Goal: Task Accomplishment & Management: Complete application form

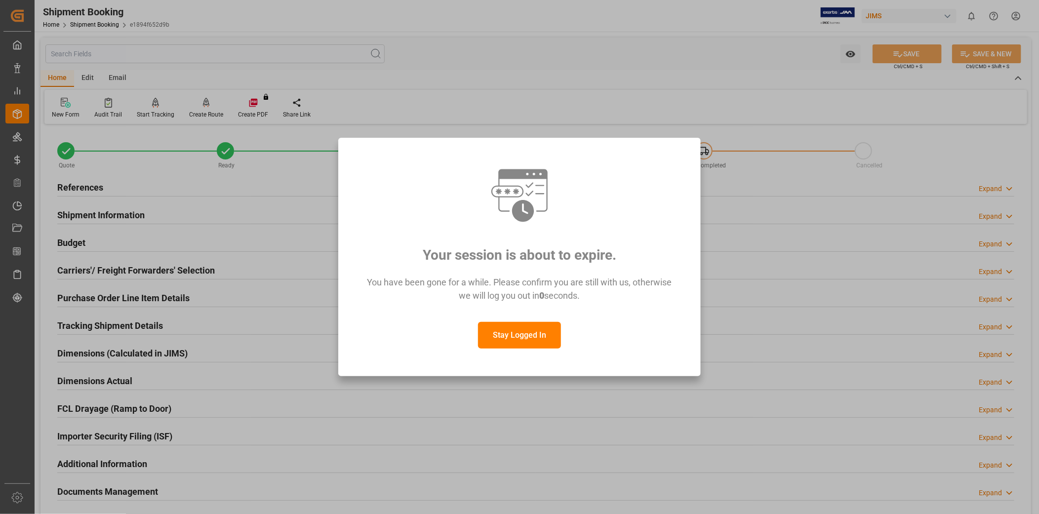
scroll to position [228, 0]
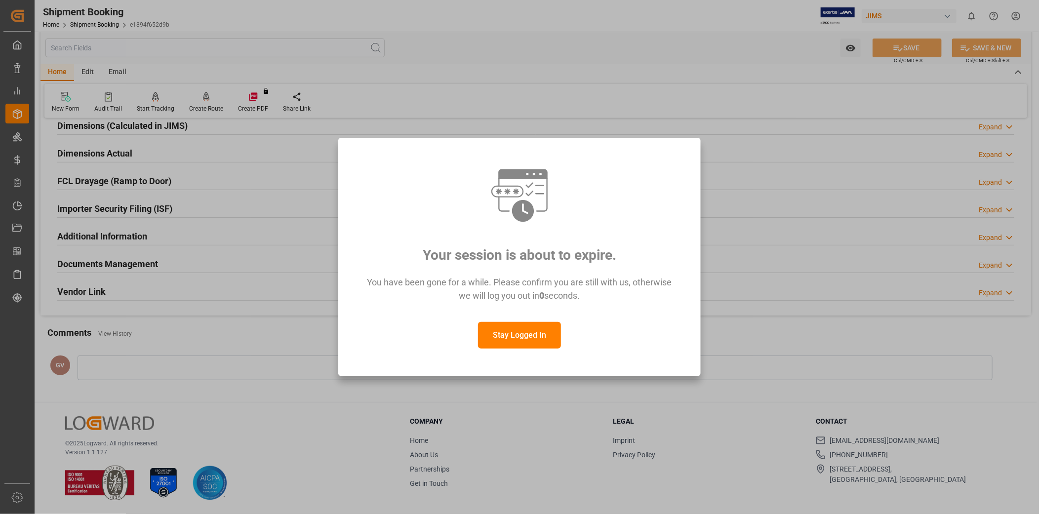
click at [539, 336] on button "Stay Logged In" at bounding box center [519, 335] width 83 height 27
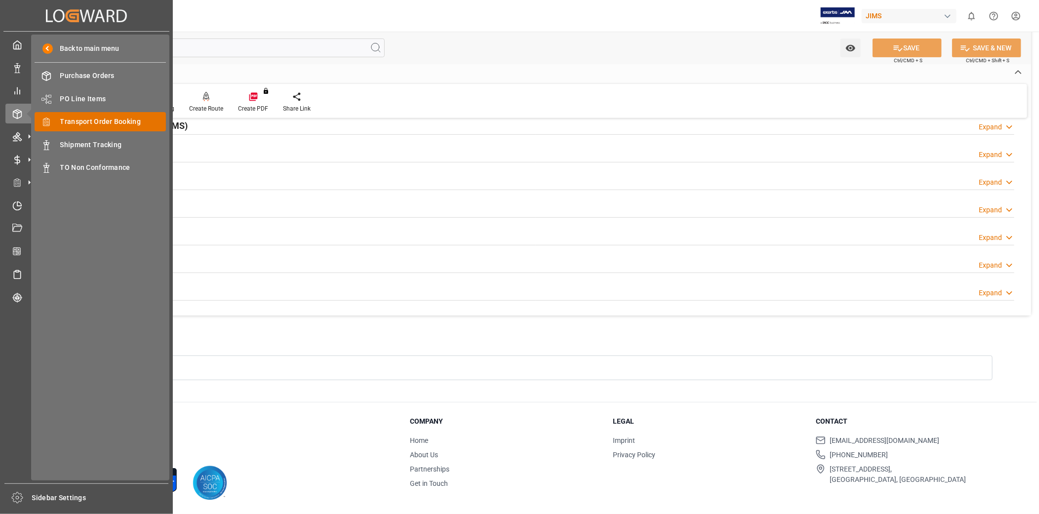
click at [96, 122] on span "Transport Order Booking" at bounding box center [113, 122] width 106 height 10
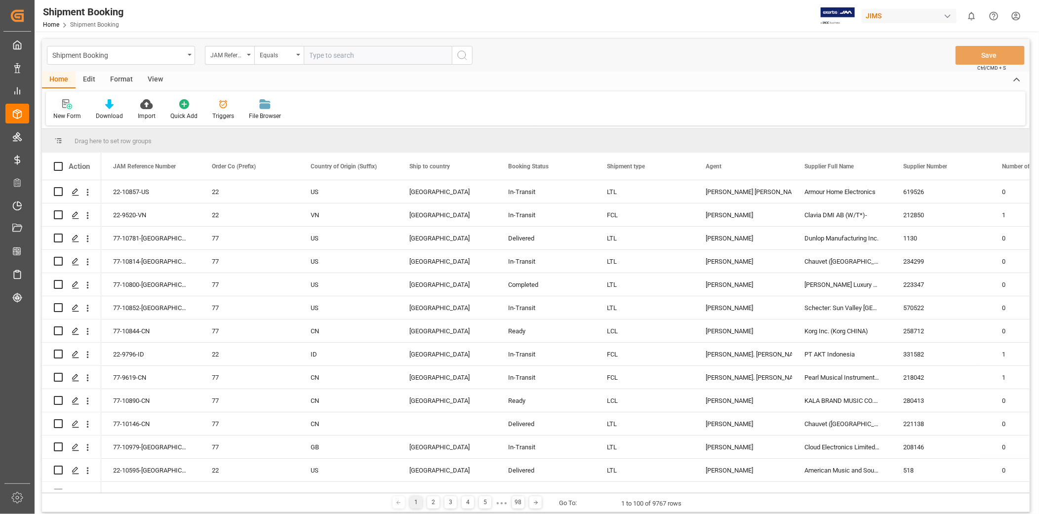
click at [77, 109] on div "New Form" at bounding box center [67, 110] width 42 height 22
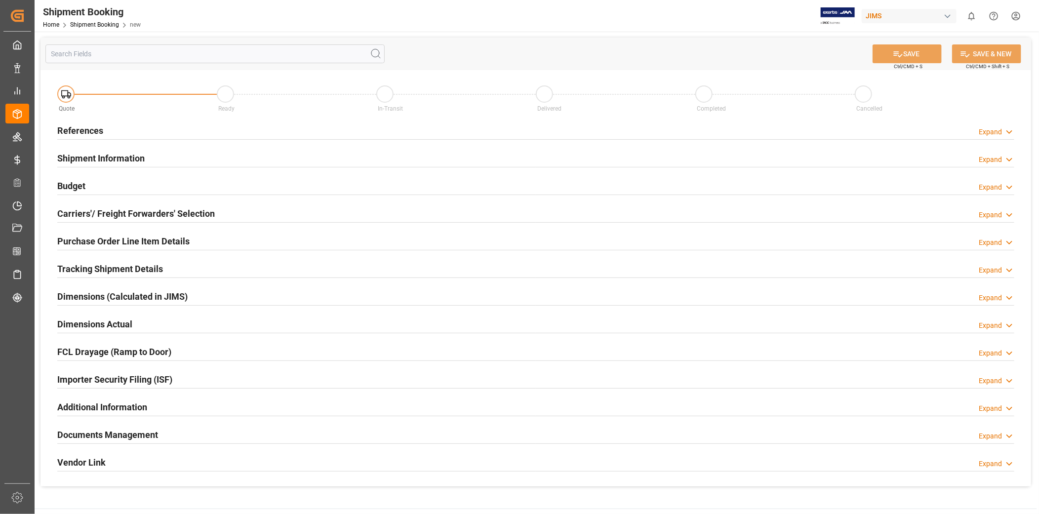
click at [983, 131] on div "Expand" at bounding box center [990, 132] width 23 height 10
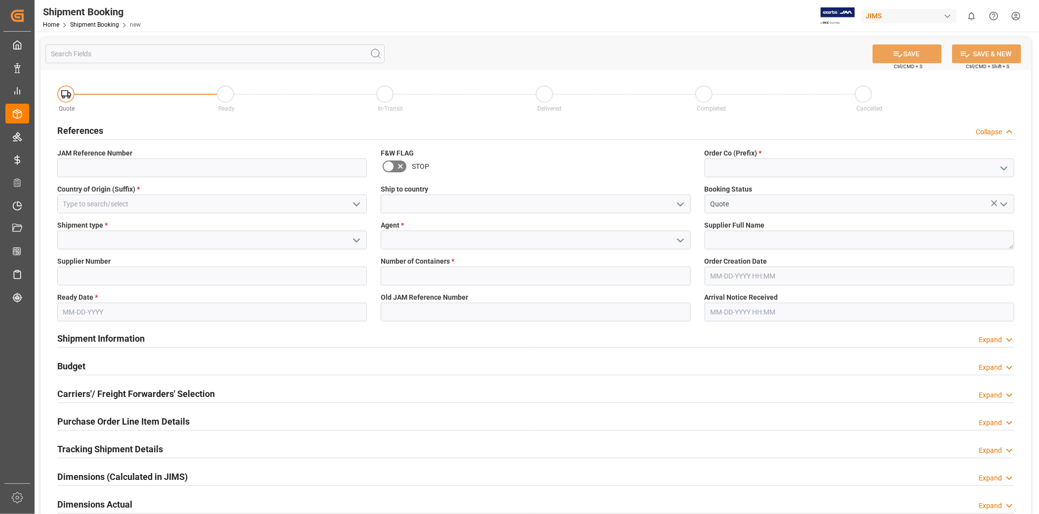
click at [1004, 170] on icon "open menu" at bounding box center [1004, 169] width 12 height 12
click at [961, 191] on div "22" at bounding box center [859, 190] width 309 height 22
type input "22"
click at [356, 205] on polyline "open menu" at bounding box center [357, 204] width 6 height 3
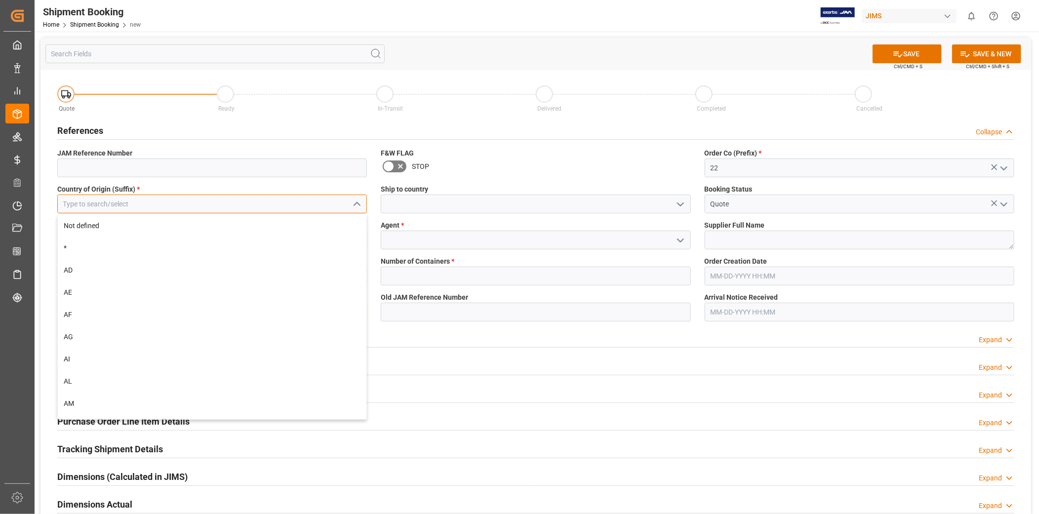
drag, startPoint x: 334, startPoint y: 198, endPoint x: 324, endPoint y: 201, distance: 10.7
click at [332, 198] on input at bounding box center [212, 204] width 310 height 19
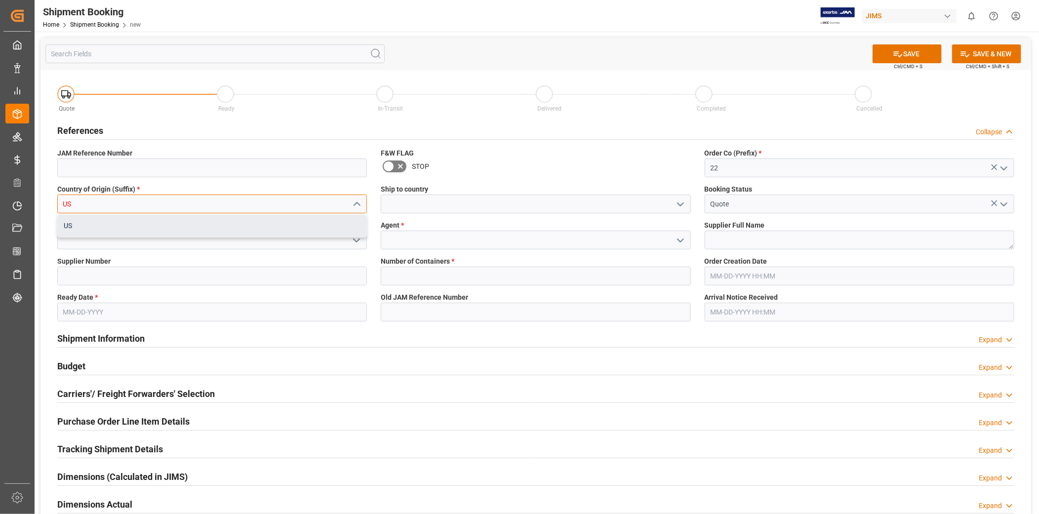
click at [297, 226] on div "US" at bounding box center [212, 226] width 309 height 22
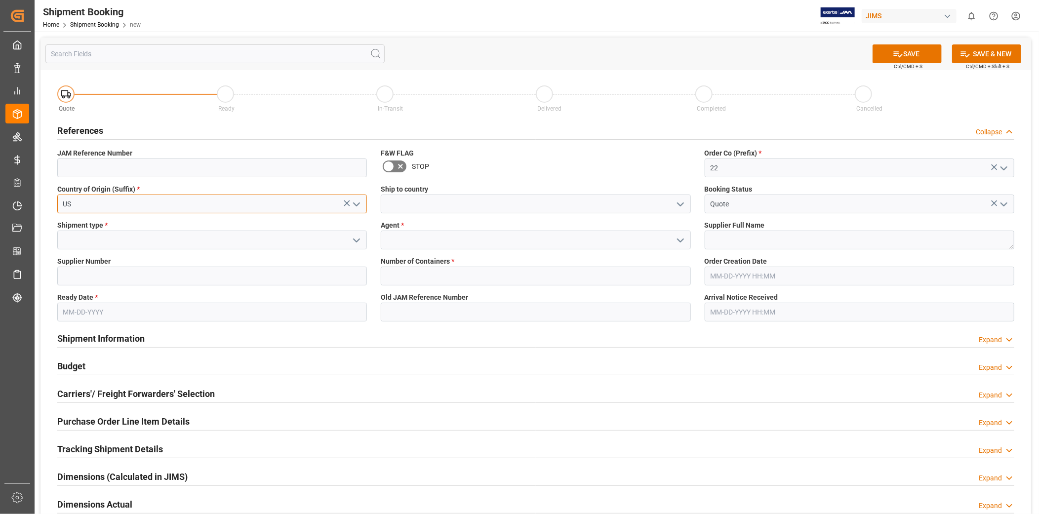
type input "US"
click at [685, 206] on icon "open menu" at bounding box center [681, 205] width 12 height 12
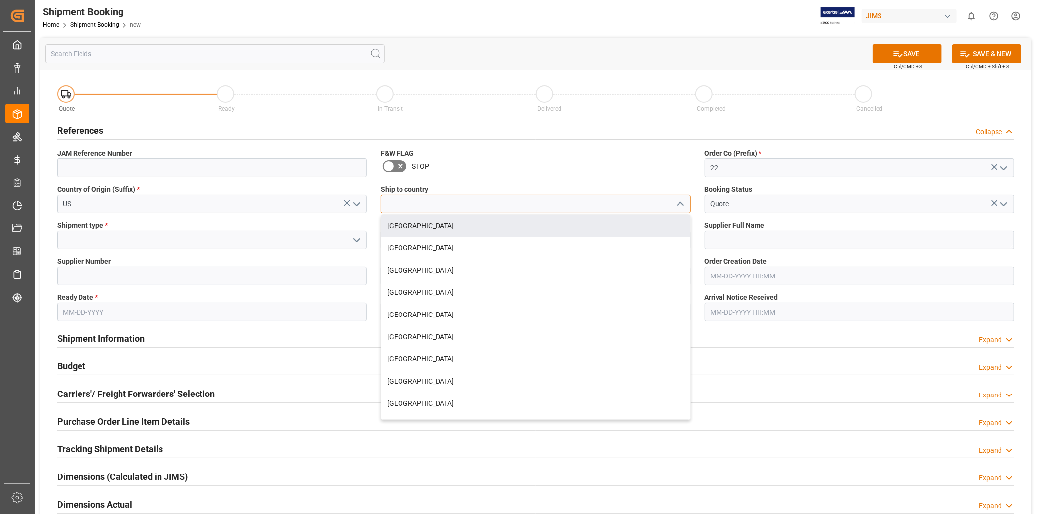
click at [567, 209] on input at bounding box center [536, 204] width 310 height 19
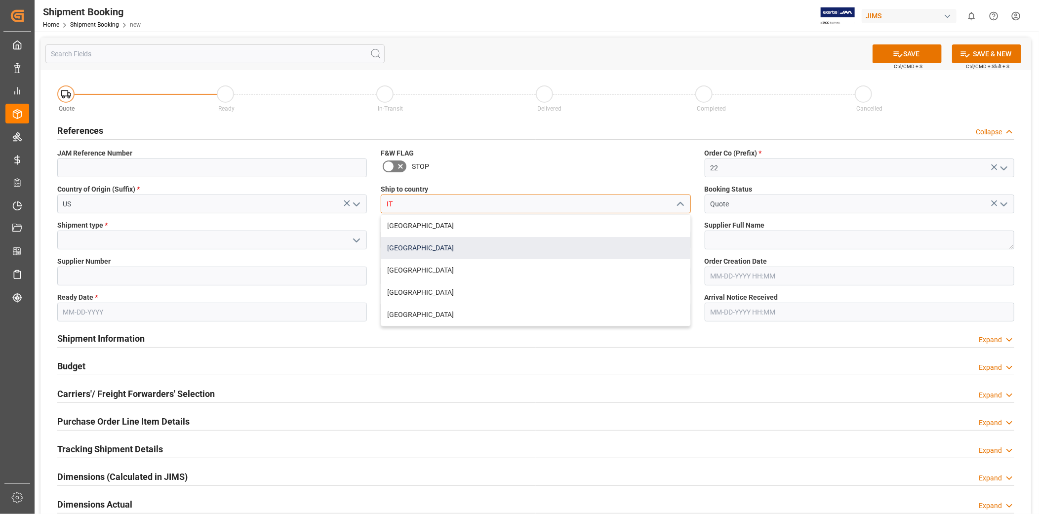
click at [559, 244] on div "[GEOGRAPHIC_DATA]" at bounding box center [535, 248] width 309 height 22
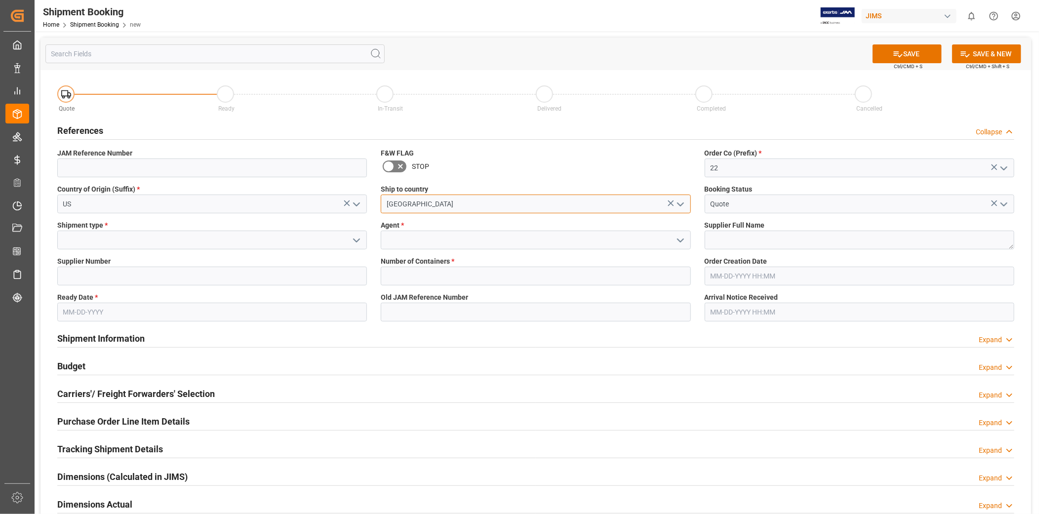
type input "[GEOGRAPHIC_DATA]"
click at [362, 238] on icon "open menu" at bounding box center [357, 241] width 12 height 12
click at [301, 297] on div "LTL" at bounding box center [212, 306] width 309 height 22
type input "LTL"
click at [486, 239] on input at bounding box center [536, 240] width 310 height 19
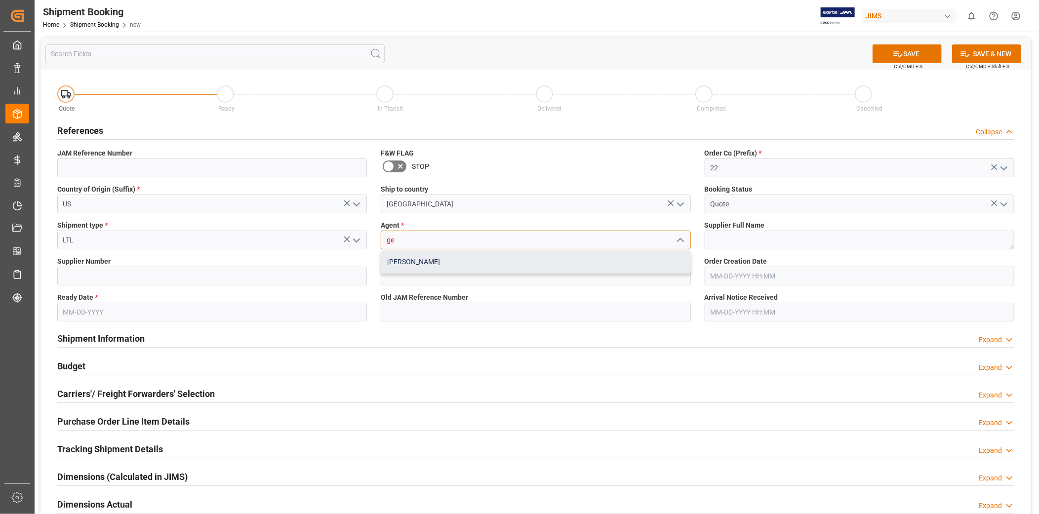
click at [482, 253] on div "[PERSON_NAME]" at bounding box center [535, 262] width 309 height 22
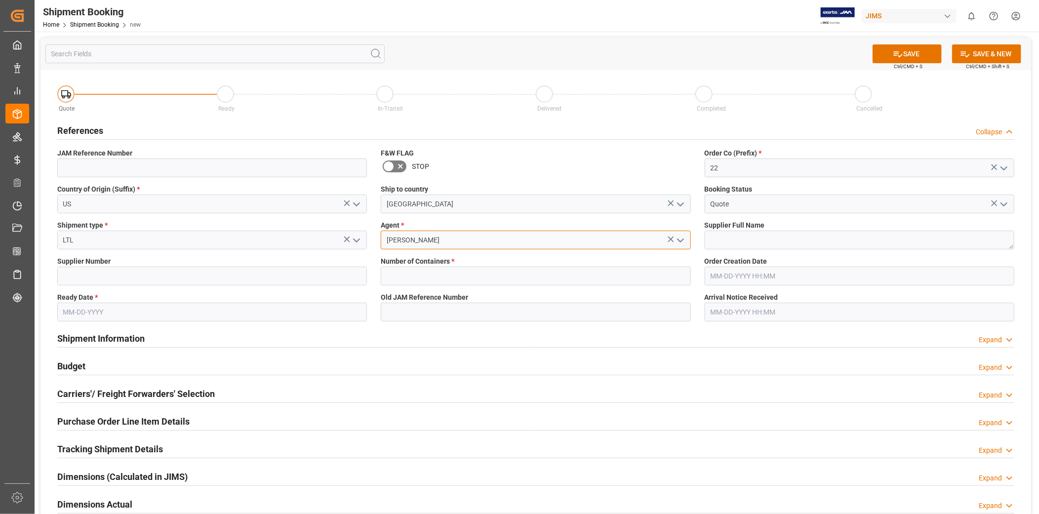
type input "[PERSON_NAME]"
click at [712, 243] on textarea at bounding box center [860, 240] width 310 height 19
click at [141, 274] on input at bounding box center [212, 276] width 310 height 19
paste input "518"
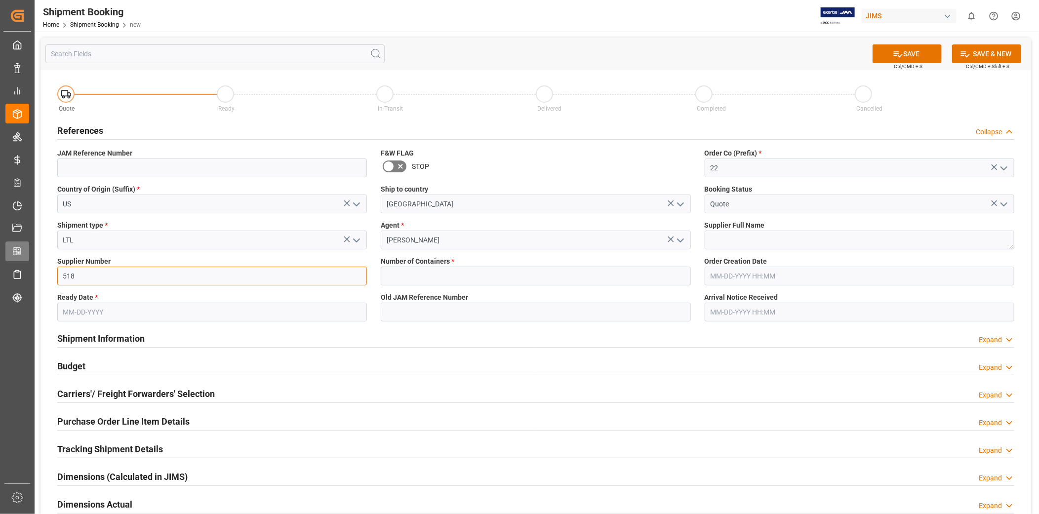
type input "518"
click at [794, 243] on textarea at bounding box center [860, 240] width 310 height 19
paste textarea "American Music and Sound, LLC"
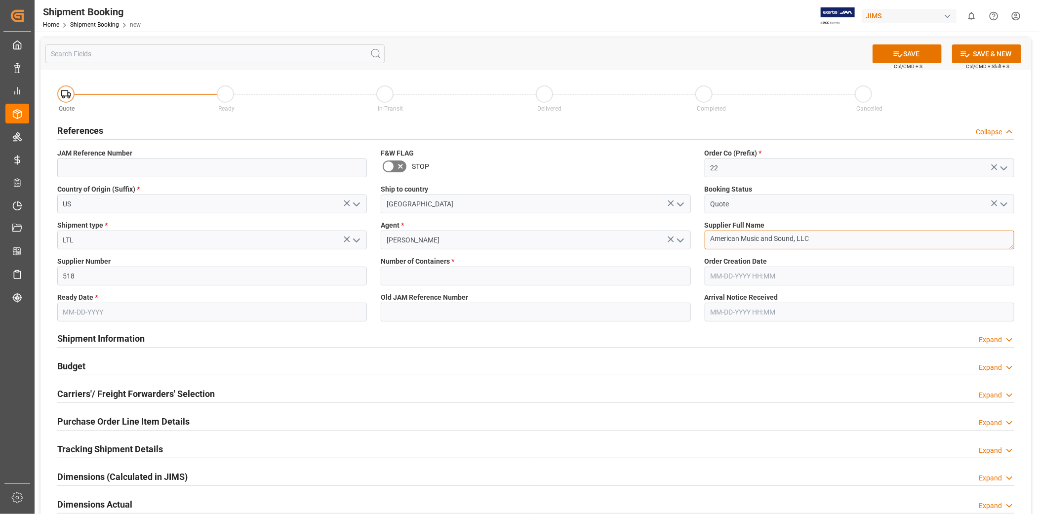
type textarea "American Music and Sound, LLC"
click at [308, 271] on input "518" at bounding box center [212, 276] width 310 height 19
click at [138, 319] on input "text" at bounding box center [212, 312] width 310 height 19
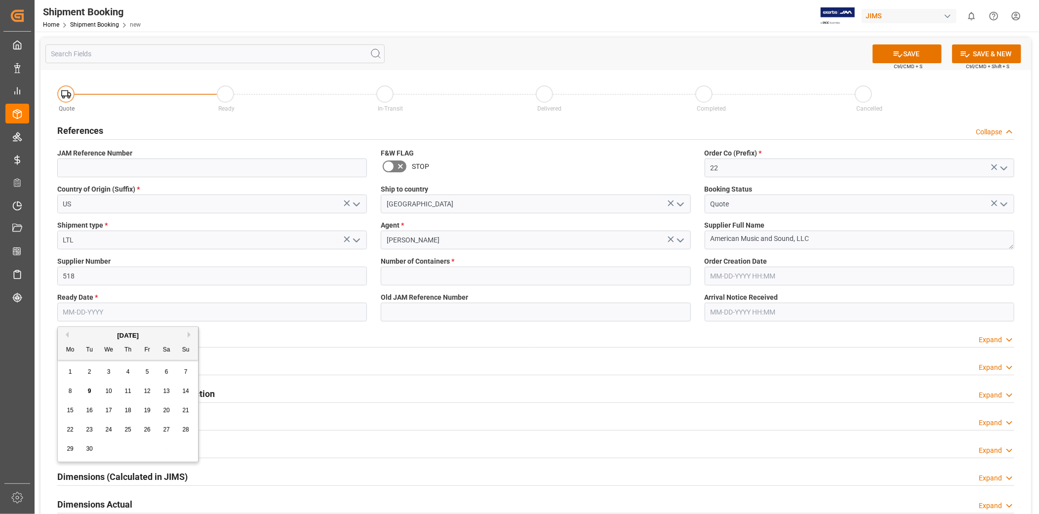
click at [93, 389] on div "9" at bounding box center [89, 392] width 12 height 12
type input "[DATE]"
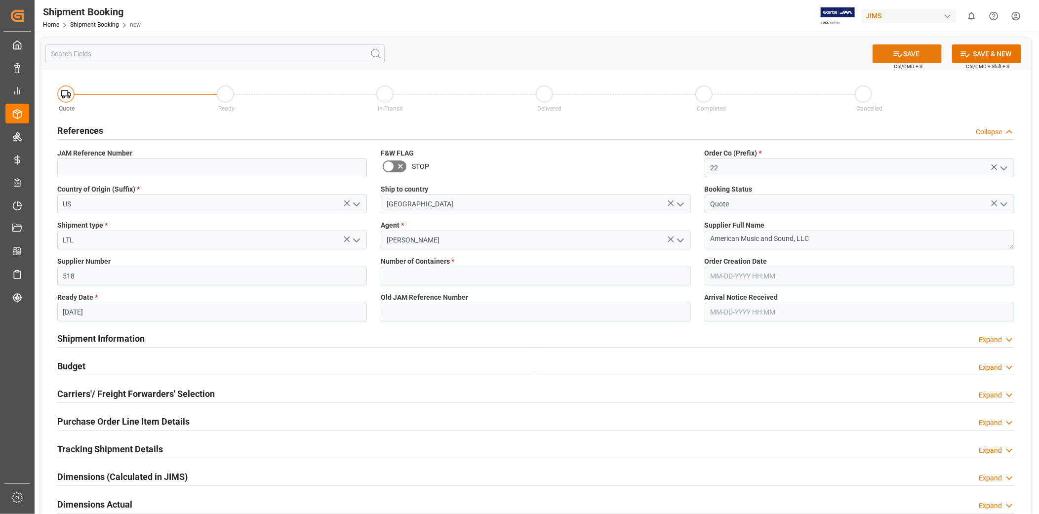
click at [896, 58] on icon at bounding box center [898, 54] width 10 height 10
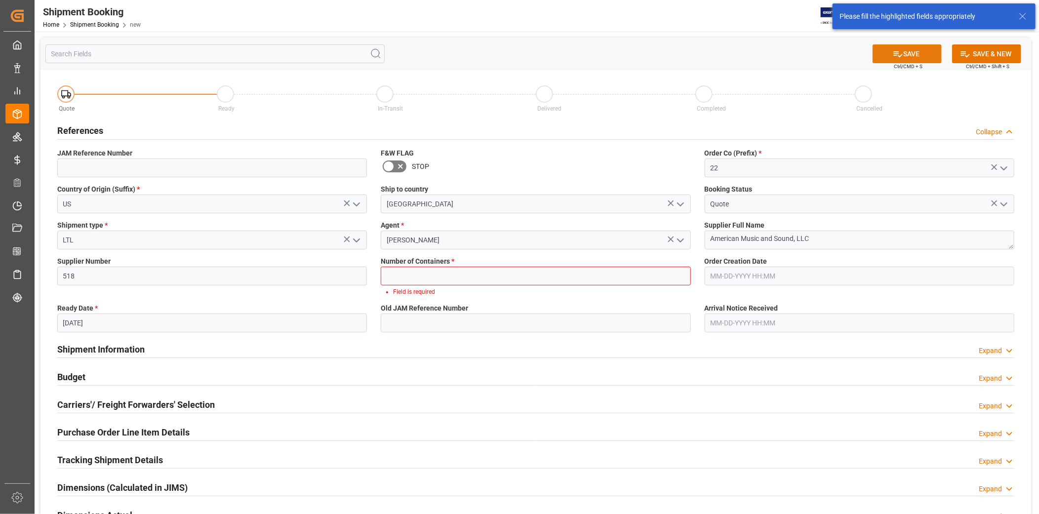
scroll to position [3, 0]
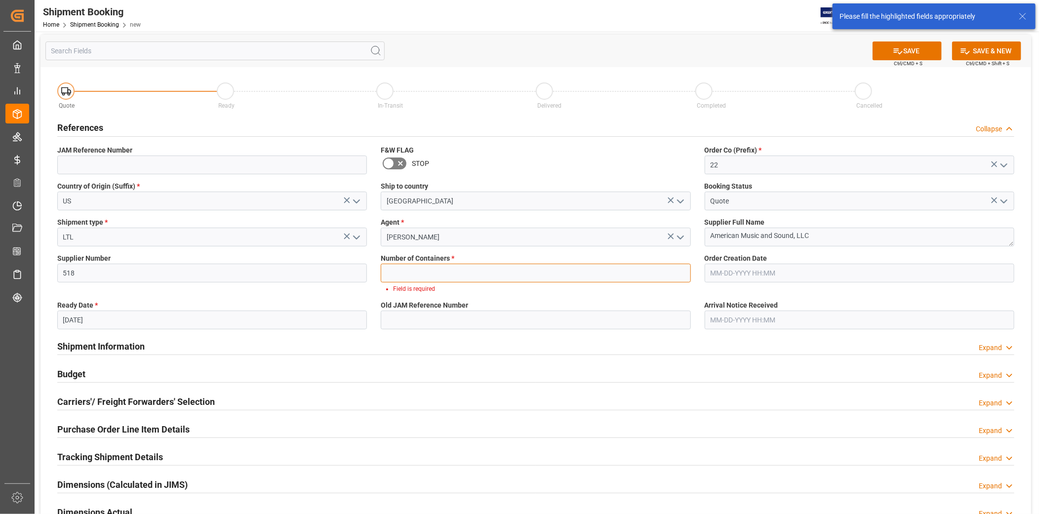
click at [436, 274] on input "text" at bounding box center [536, 273] width 310 height 19
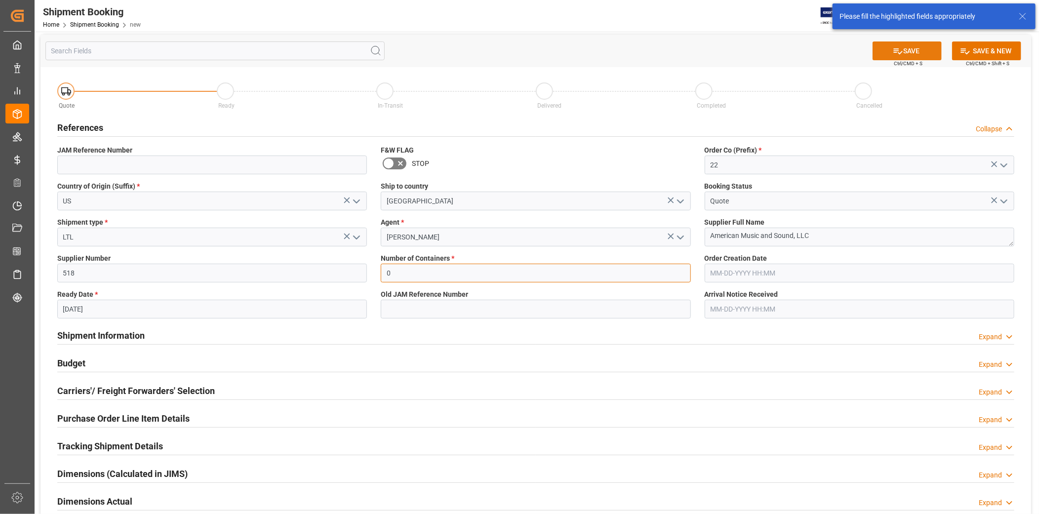
type input "0"
click at [925, 55] on button "SAVE" at bounding box center [907, 50] width 69 height 19
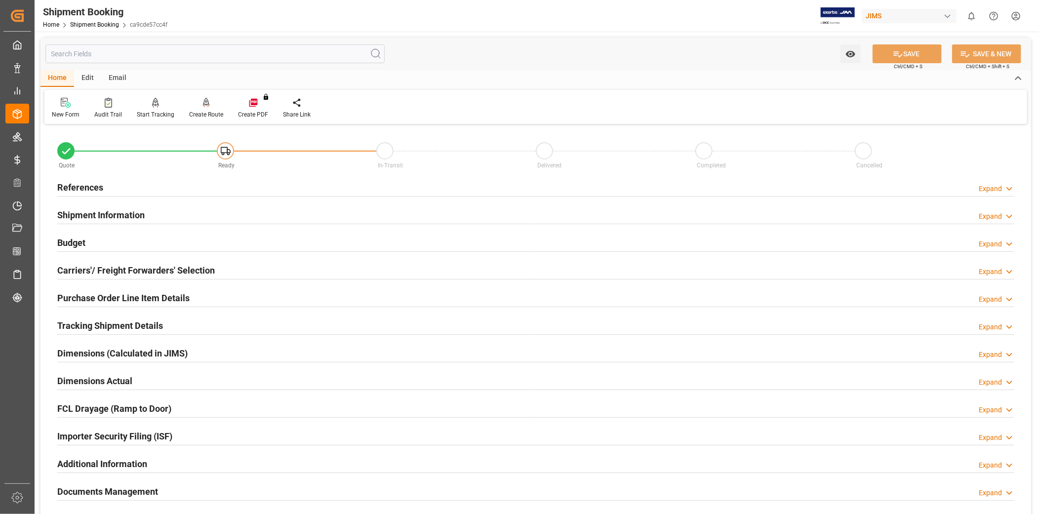
click at [1007, 190] on icon at bounding box center [1010, 189] width 10 height 10
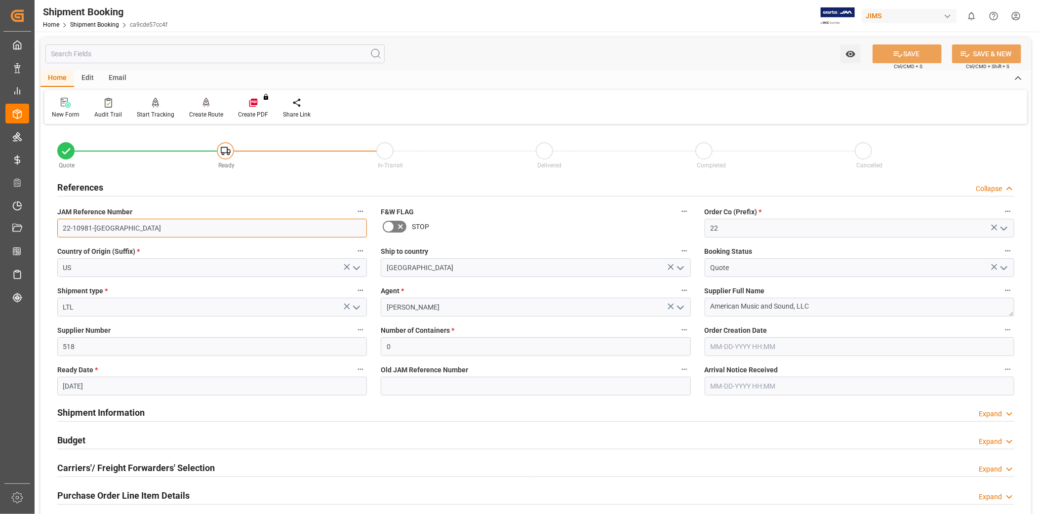
click at [171, 232] on input "22-10981-US" at bounding box center [212, 228] width 310 height 19
click at [122, 223] on input "22-10981-US" at bounding box center [212, 228] width 310 height 19
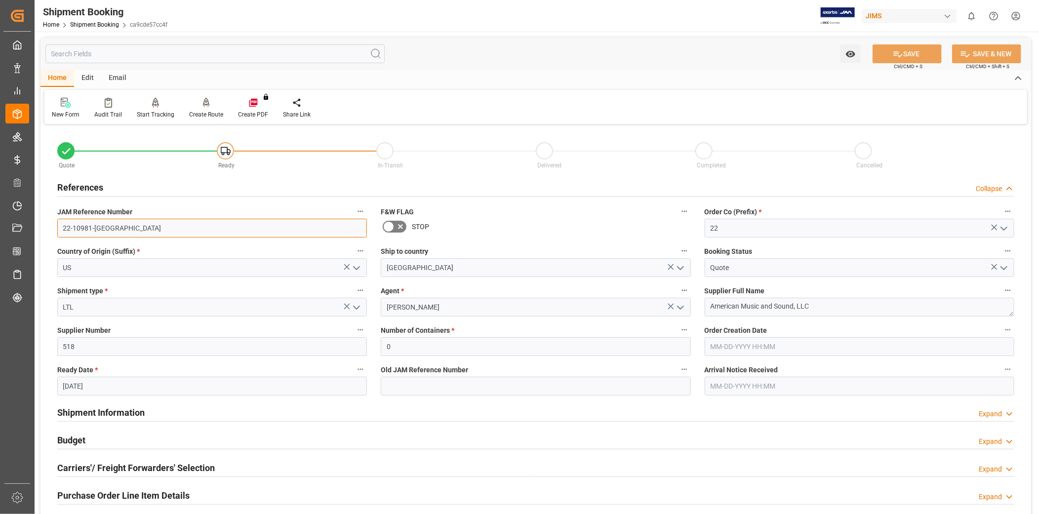
click at [122, 223] on input "22-10981-US" at bounding box center [212, 228] width 310 height 19
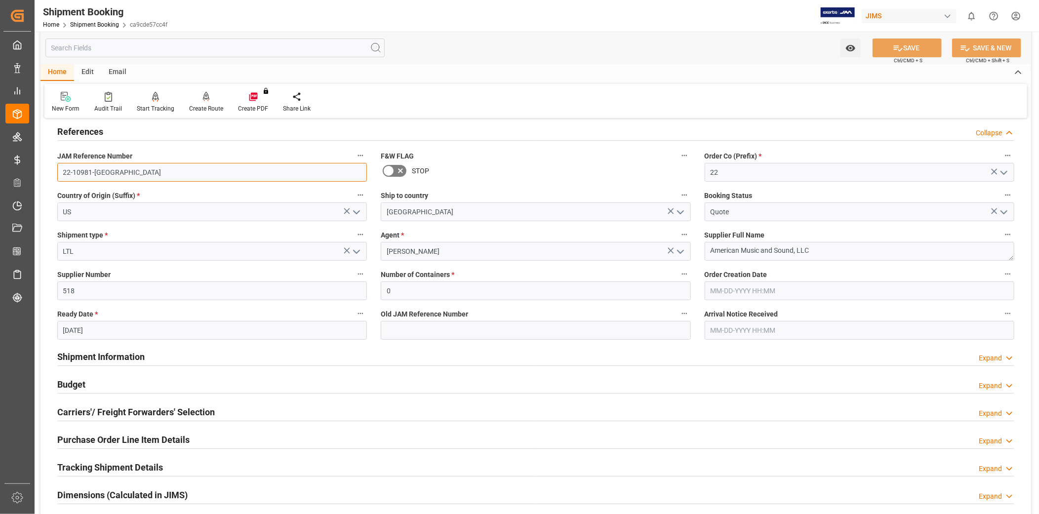
scroll to position [91, 0]
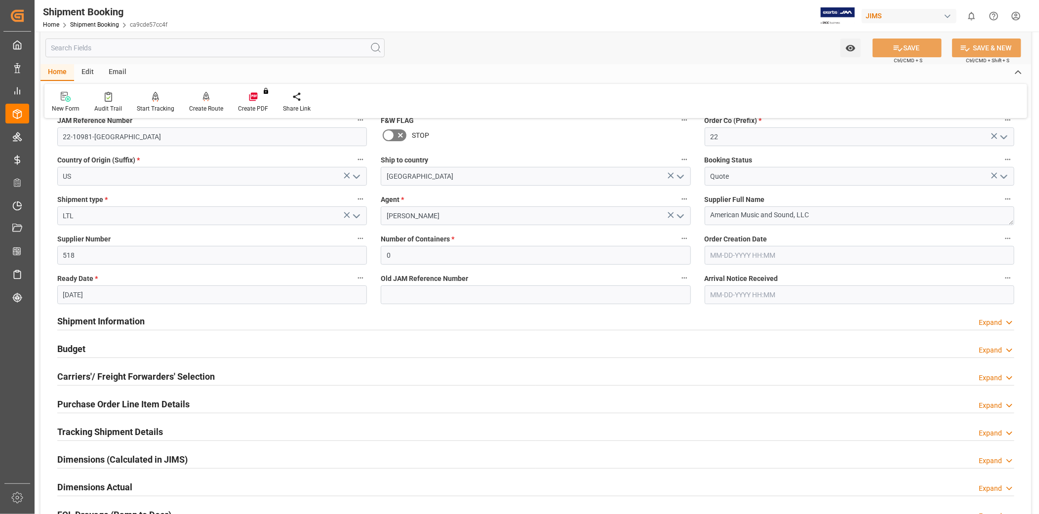
click at [140, 353] on div "Budget Expand" at bounding box center [535, 348] width 957 height 19
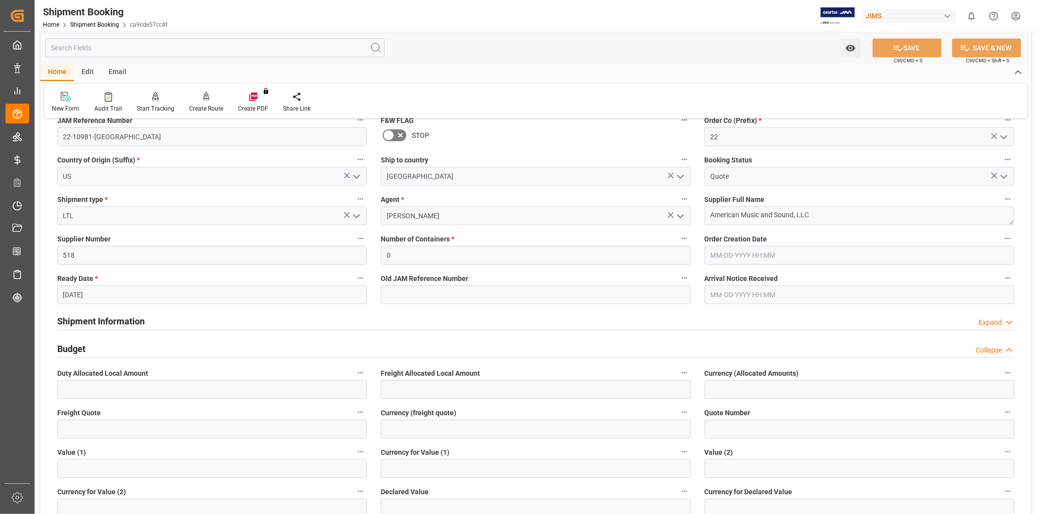
scroll to position [183, 0]
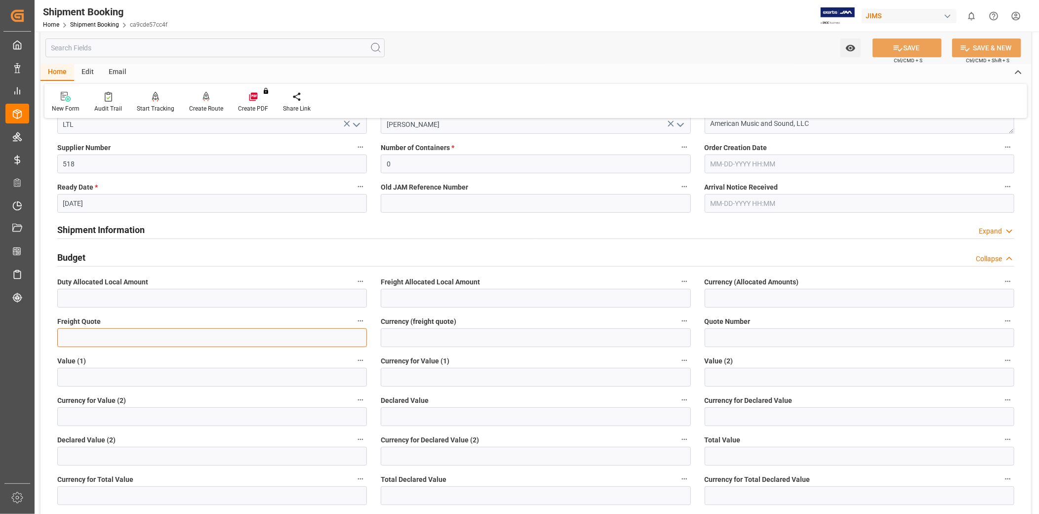
click at [130, 337] on input "text" at bounding box center [212, 337] width 310 height 19
type input "0"
type input "100"
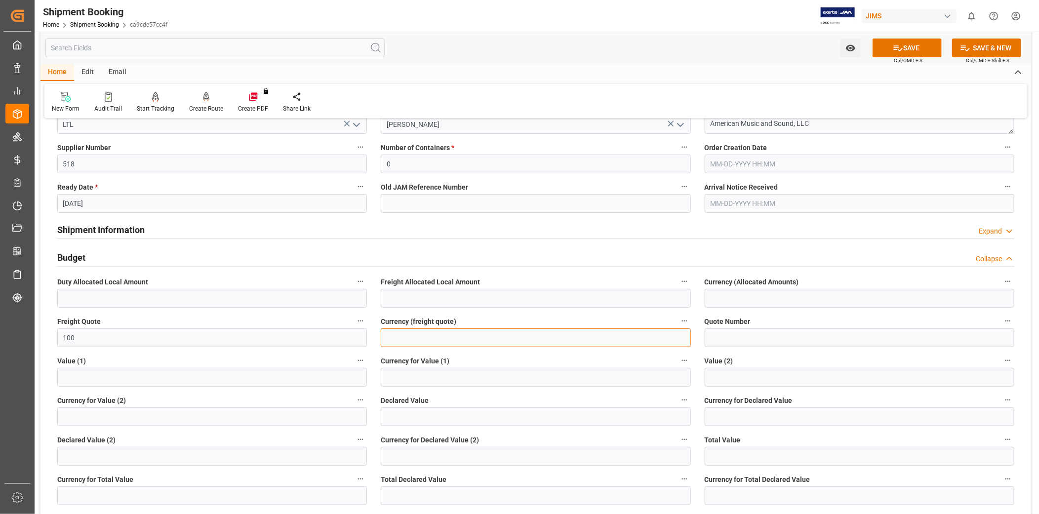
click at [471, 338] on input at bounding box center [536, 337] width 310 height 19
type input "USD"
click at [917, 50] on button "SAVE" at bounding box center [907, 48] width 69 height 19
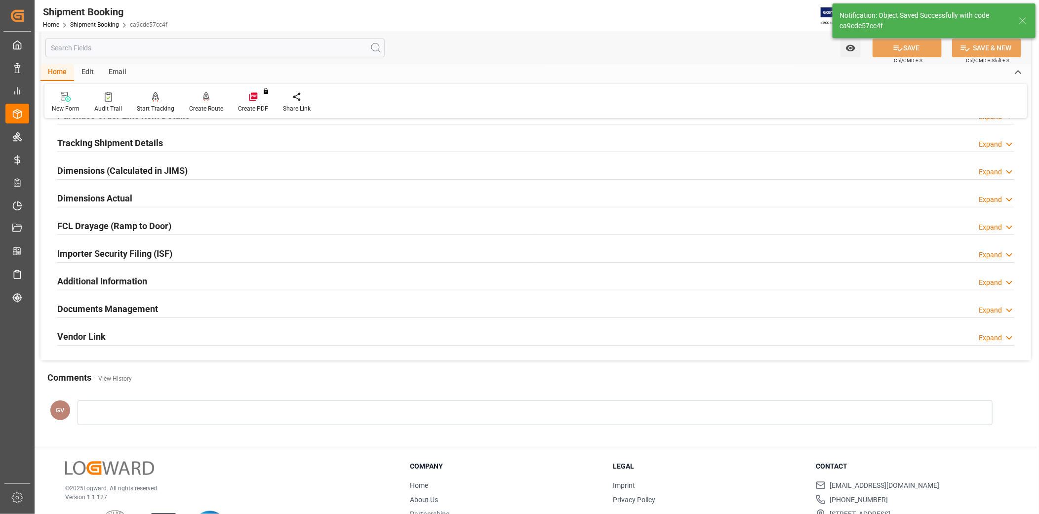
scroll to position [0, 0]
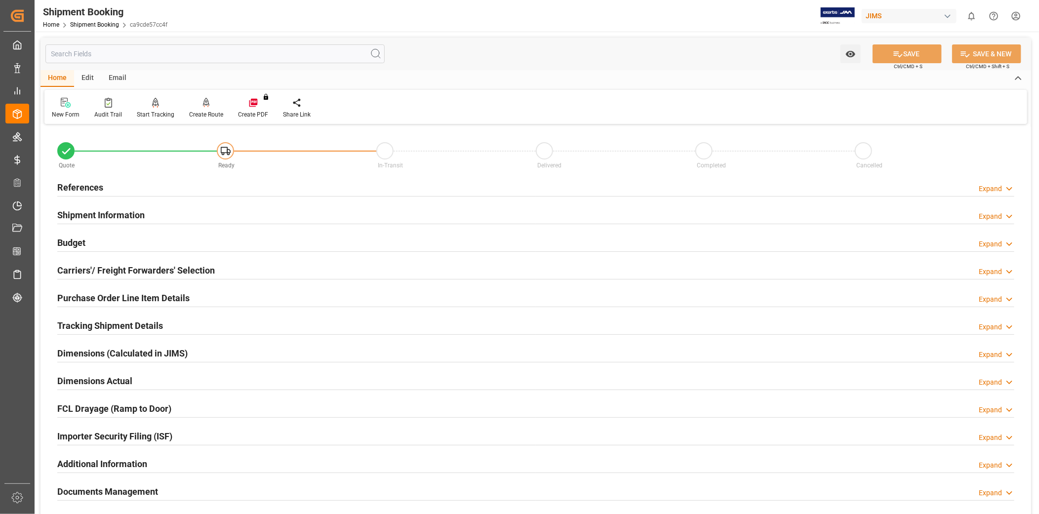
click at [146, 244] on div "Budget Expand" at bounding box center [535, 242] width 957 height 19
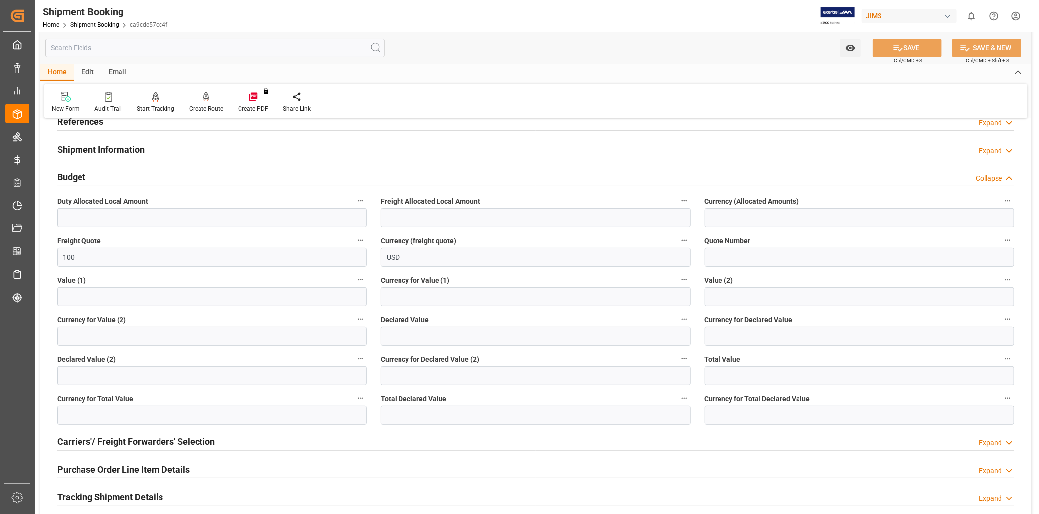
scroll to position [91, 0]
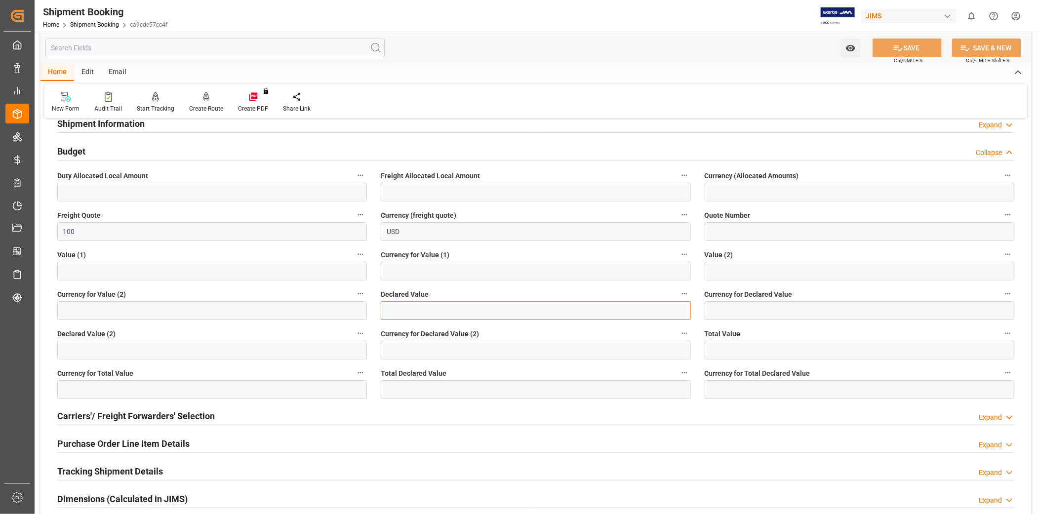
click at [441, 311] on input "text" at bounding box center [536, 310] width 310 height 19
paste input "text"
type input "217.95"
click at [787, 312] on input at bounding box center [860, 310] width 310 height 19
type input "USD"
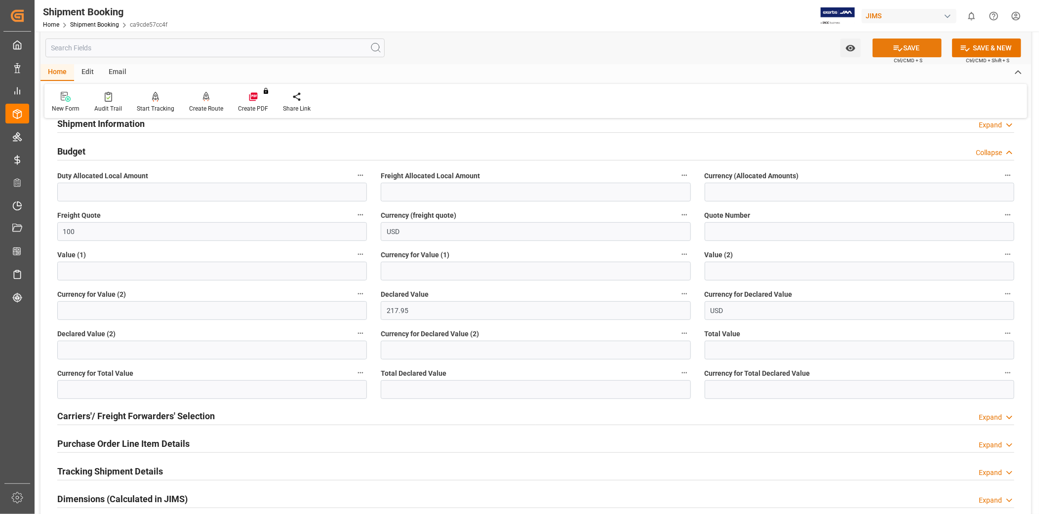
click at [890, 50] on button "SAVE" at bounding box center [907, 48] width 69 height 19
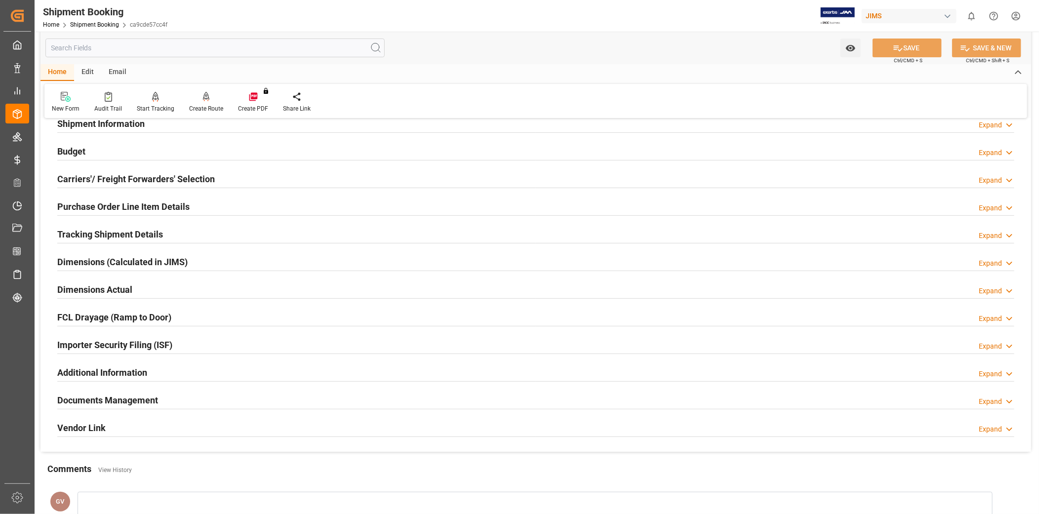
click at [100, 145] on div "Budget Expand" at bounding box center [535, 150] width 957 height 19
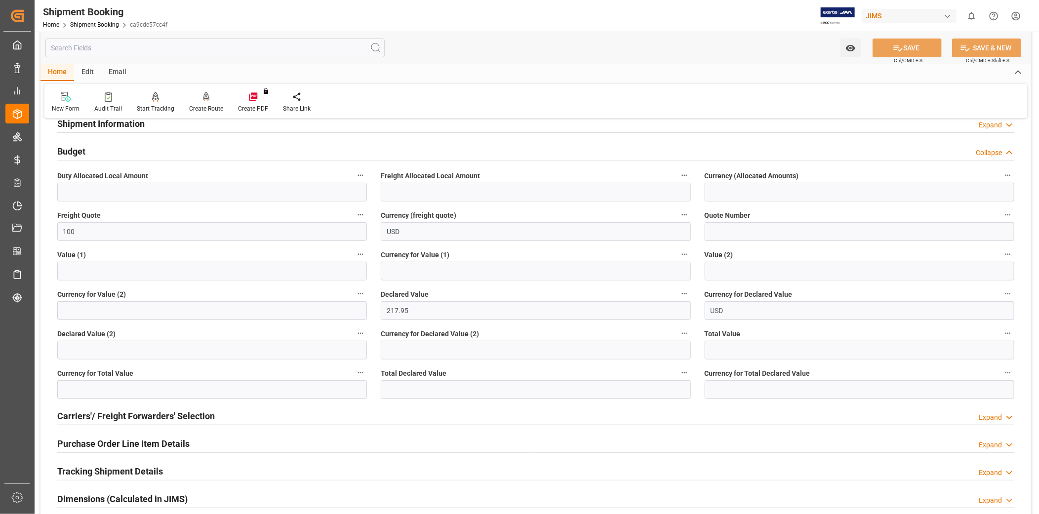
click at [1010, 155] on icon at bounding box center [1010, 153] width 10 height 10
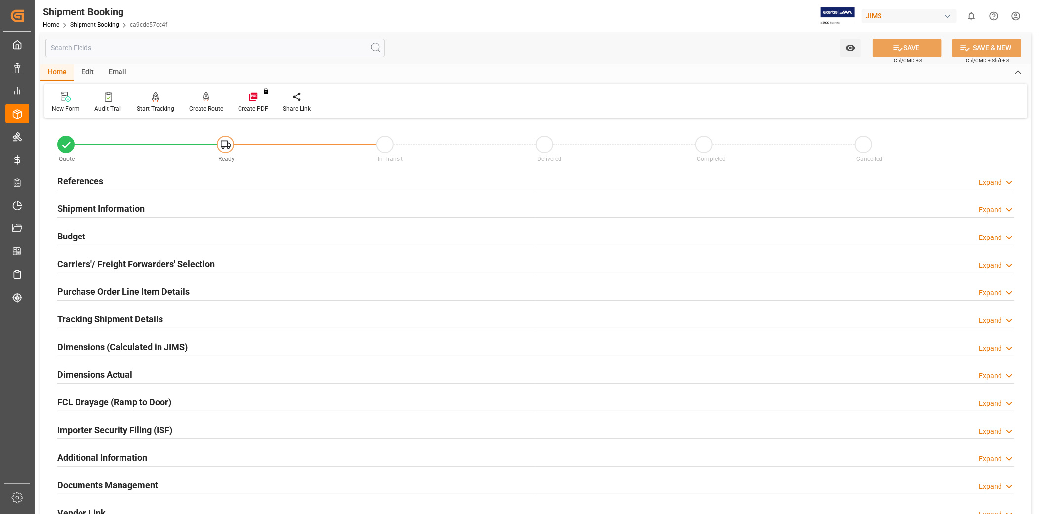
scroll to position [0, 0]
